Goal: Information Seeking & Learning: Learn about a topic

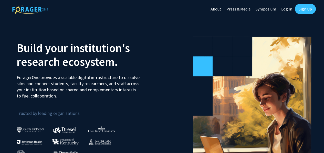
click at [298, 9] on link "Sign Up" at bounding box center [305, 9] width 21 height 10
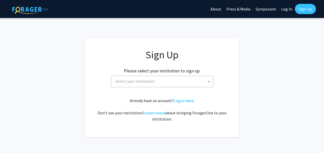
click at [147, 81] on span "Select your institution" at bounding box center [134, 81] width 39 height 5
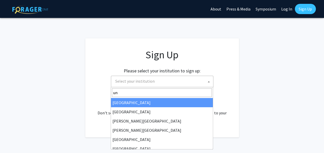
type input "u"
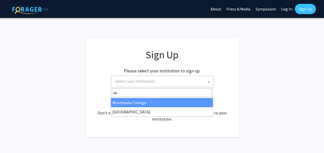
type input "c"
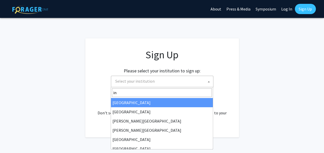
type input "i"
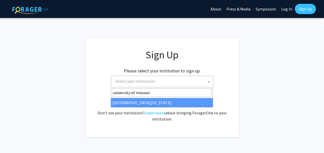
type input "university of missour"
select select "33"
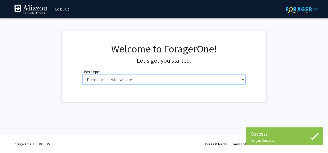
click at [121, 77] on select "Please tell us who you are Undergraduate Student Master's Student Doctoral Cand…" at bounding box center [163, 80] width 163 height 10
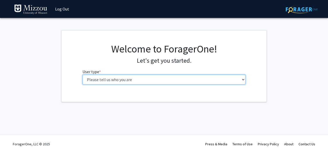
select select "1: undergrad"
click at [82, 75] on select "Please tell us who you are Undergraduate Student Master's Student Doctoral Cand…" at bounding box center [163, 80] width 163 height 10
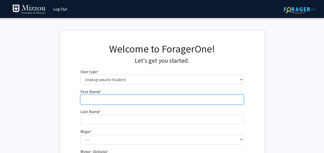
click at [118, 98] on input "First Name * required" at bounding box center [161, 100] width 163 height 10
type input "[PERSON_NAME]"
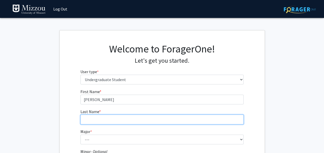
type input "Froderman"
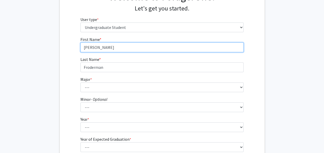
scroll to position [53, 0]
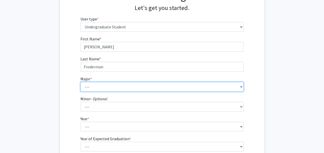
click at [96, 82] on select "--- Agribusiness Management Agricultural Education Agricultural Education: Comm…" at bounding box center [161, 87] width 163 height 10
select select "17: 2505"
click at [80, 82] on select "--- Agribusiness Management Agricultural Education Agricultural Education: Comm…" at bounding box center [161, 87] width 163 height 10
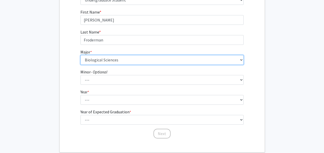
scroll to position [80, 0]
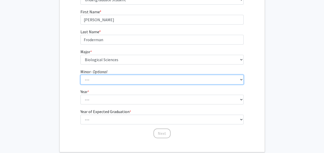
click at [96, 82] on select "--- Accountancy Aerospace Engineering Aerospace Studies Agribusiness Management…" at bounding box center [161, 80] width 163 height 10
click at [92, 83] on select "--- Accountancy Aerospace Engineering Aerospace Studies Agribusiness Management…" at bounding box center [161, 80] width 163 height 10
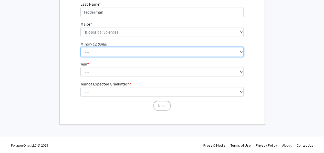
scroll to position [108, 0]
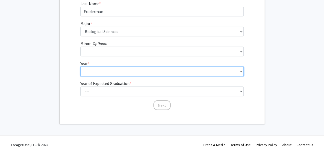
click at [89, 71] on select "--- First-year Sophomore Junior Senior Postbaccalaureate Certificate" at bounding box center [161, 72] width 163 height 10
select select "2: sophomore"
click at [80, 67] on select "--- First-year Sophomore Junior Senior Postbaccalaureate Certificate" at bounding box center [161, 72] width 163 height 10
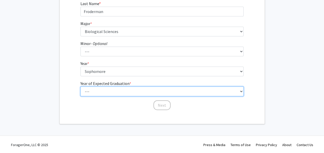
click at [94, 92] on select "--- 2025 2026 2027 2028 2029 2030 2031 2032 2033 2034" at bounding box center [161, 92] width 163 height 10
select select "4: 2028"
click at [80, 87] on select "--- 2025 2026 2027 2028 2029 2030 2031 2032 2033 2034" at bounding box center [161, 92] width 163 height 10
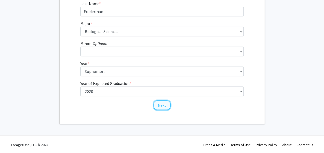
click at [162, 106] on button "Next" at bounding box center [161, 105] width 17 height 10
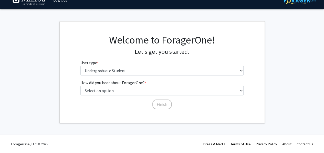
scroll to position [0, 0]
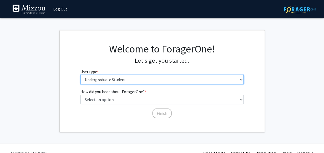
click at [123, 79] on select "Please tell us who you are Undergraduate Student Master's Student Doctoral Cand…" at bounding box center [161, 80] width 163 height 10
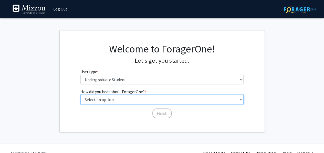
click at [117, 101] on select "Select an option Peer/student recommendation Faculty/staff recommendation Unive…" at bounding box center [161, 100] width 163 height 10
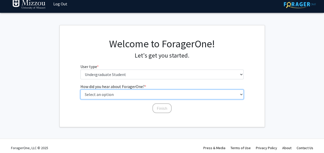
click at [112, 98] on select "Select an option Peer/student recommendation Faculty/staff recommendation Unive…" at bounding box center [161, 95] width 163 height 10
select select "3: university_website"
click at [80, 90] on select "Select an option Peer/student recommendation Faculty/staff recommendation Unive…" at bounding box center [161, 95] width 163 height 10
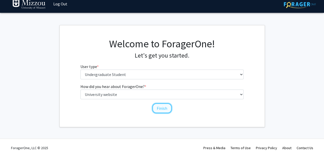
click at [158, 107] on button "Finish" at bounding box center [161, 108] width 19 height 10
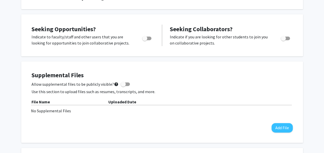
scroll to position [82, 0]
click at [145, 37] on span "Toggle" at bounding box center [144, 38] width 5 height 5
click at [145, 40] on input "Are you actively seeking opportunities?" at bounding box center [144, 40] width 0 height 0
checkbox input "true"
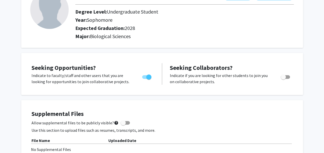
scroll to position [0, 0]
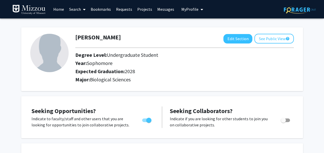
click at [74, 10] on link "Search" at bounding box center [78, 9] width 22 height 18
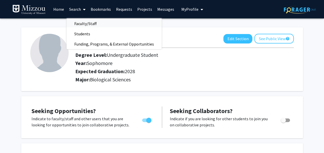
click at [82, 23] on span "Faculty/Staff" at bounding box center [86, 23] width 38 height 10
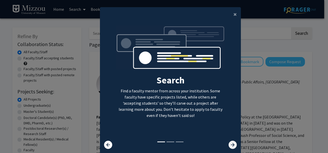
click at [228, 144] on icon at bounding box center [232, 145] width 8 height 8
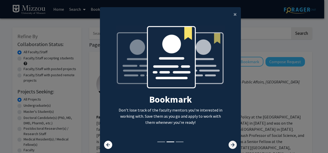
click at [228, 144] on icon at bounding box center [232, 145] width 8 height 8
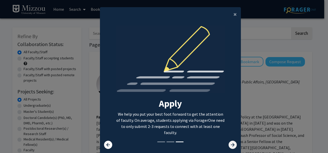
click at [229, 145] on icon at bounding box center [232, 145] width 8 height 8
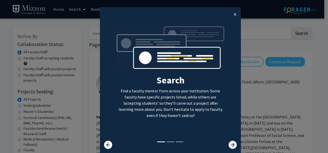
click at [230, 143] on icon at bounding box center [232, 145] width 8 height 8
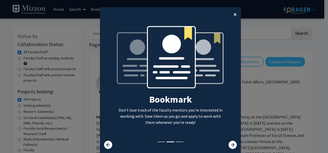
click at [234, 15] on span "×" at bounding box center [234, 14] width 3 height 8
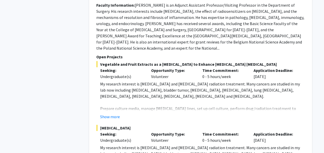
scroll to position [790, 0]
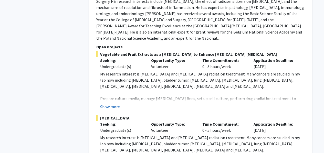
click at [114, 104] on button "Show more" at bounding box center [110, 107] width 20 height 6
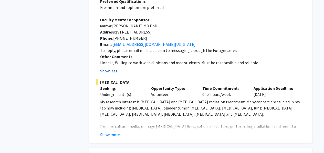
scroll to position [957, 0]
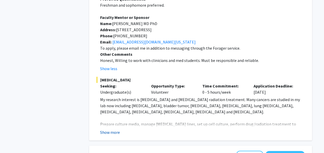
click at [112, 129] on button "Show more" at bounding box center [110, 132] width 20 height 6
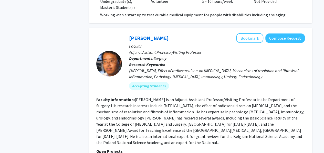
scroll to position [682, 0]
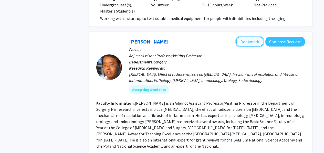
click at [253, 37] on button "Bookmark" at bounding box center [249, 42] width 27 height 10
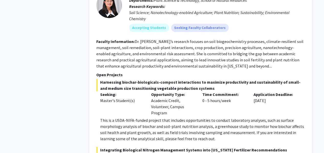
scroll to position [2618, 0]
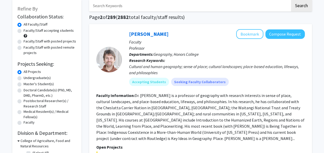
scroll to position [29, 0]
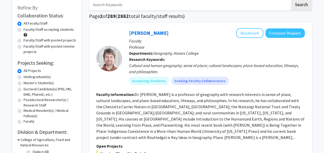
click at [30, 31] on label "Faculty/Staff accepting students" at bounding box center [49, 29] width 50 height 5
click at [27, 30] on input "Faculty/Staff accepting students" at bounding box center [25, 28] width 3 height 3
radio input "true"
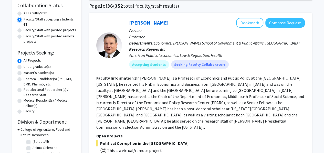
scroll to position [41, 0]
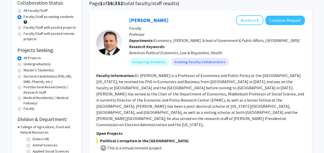
click at [30, 11] on label "All Faculty/Staff" at bounding box center [36, 10] width 24 height 5
click at [27, 11] on input "All Faculty/Staff" at bounding box center [25, 9] width 3 height 3
radio input "true"
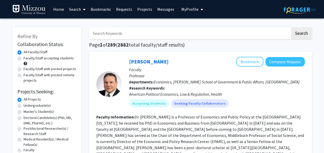
click at [37, 106] on label "Undergraduate(s)" at bounding box center [37, 105] width 27 height 5
click at [27, 106] on input "Undergraduate(s)" at bounding box center [25, 104] width 3 height 3
radio input "true"
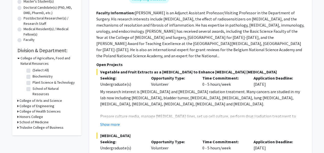
scroll to position [115, 0]
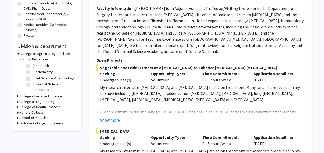
click at [26, 94] on h3 "College of Arts and Science" at bounding box center [40, 96] width 42 height 5
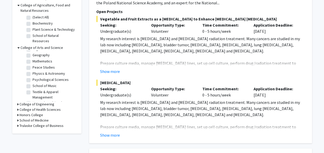
scroll to position [28, 0]
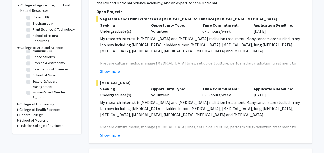
click at [33, 118] on h3 "School of Medicine" at bounding box center [33, 120] width 29 height 5
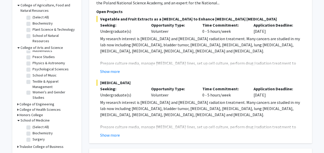
click at [31, 112] on h3 "Honors College" at bounding box center [31, 114] width 24 height 5
click at [33, 119] on label "Honors College" at bounding box center [45, 121] width 24 height 5
click at [33, 119] on input "Honors College" at bounding box center [34, 120] width 3 height 3
checkbox input "true"
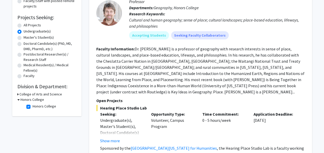
scroll to position [74, 0]
click at [33, 105] on label "Honors College" at bounding box center [45, 105] width 24 height 5
click at [33, 105] on input "Honors College" at bounding box center [34, 104] width 3 height 3
checkbox input "false"
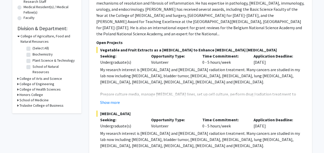
scroll to position [133, 0]
click at [27, 76] on h3 "College of Arts and Science" at bounding box center [40, 78] width 42 height 5
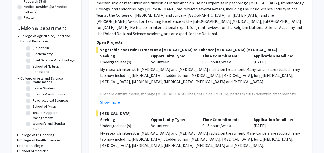
scroll to position [28, 0]
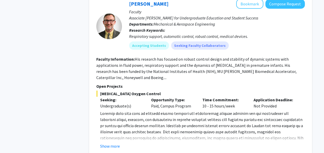
click at [171, 91] on span "[MEDICAL_DATA] Oxygen Control" at bounding box center [200, 94] width 208 height 6
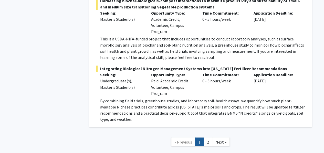
scroll to position [2341, 0]
click at [208, 137] on link "2" at bounding box center [207, 141] width 9 height 9
